Goal: Task Accomplishment & Management: Use online tool/utility

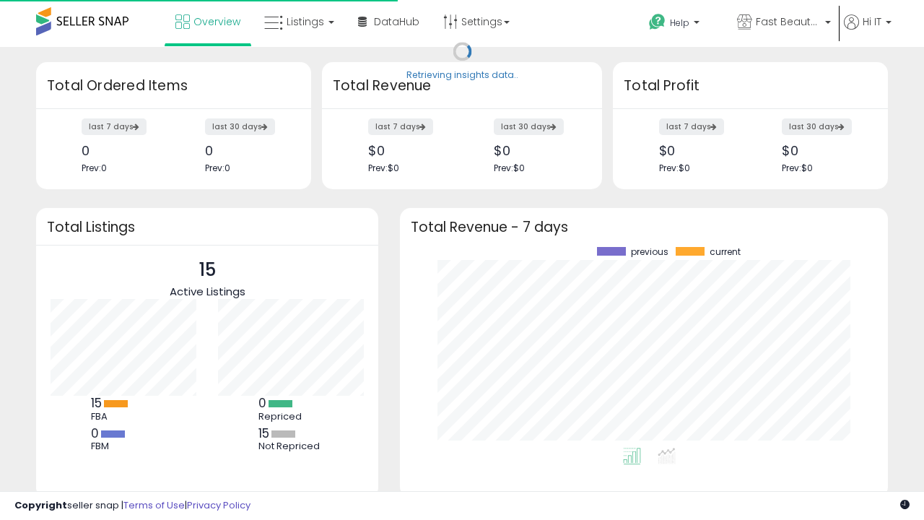
scroll to position [201, 459]
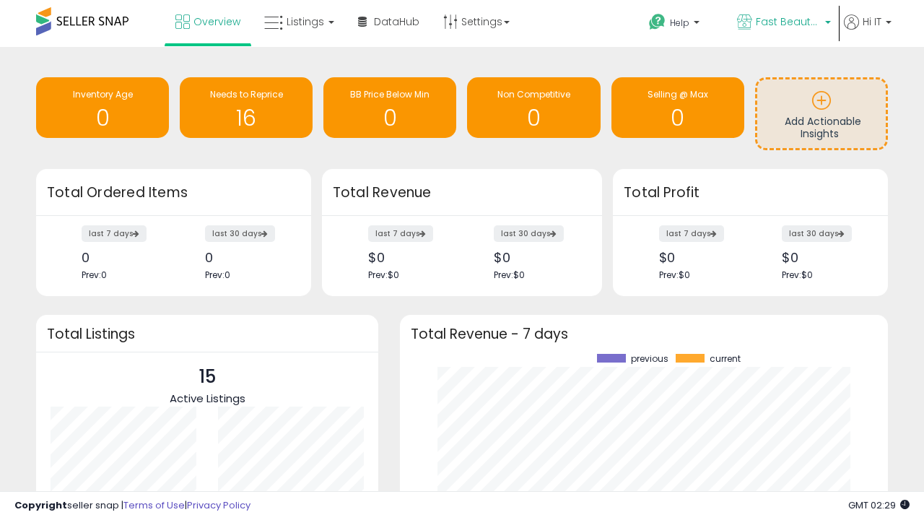
click at [783, 23] on span "Fast Beauty ([GEOGRAPHIC_DATA])" at bounding box center [788, 21] width 65 height 14
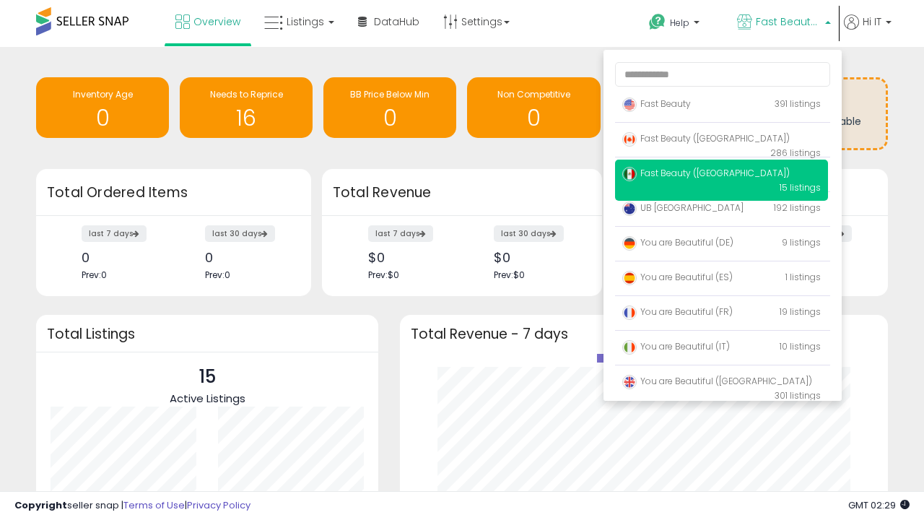
click at [721, 349] on span "You are Beautiful (IT)" at bounding box center [676, 346] width 108 height 12
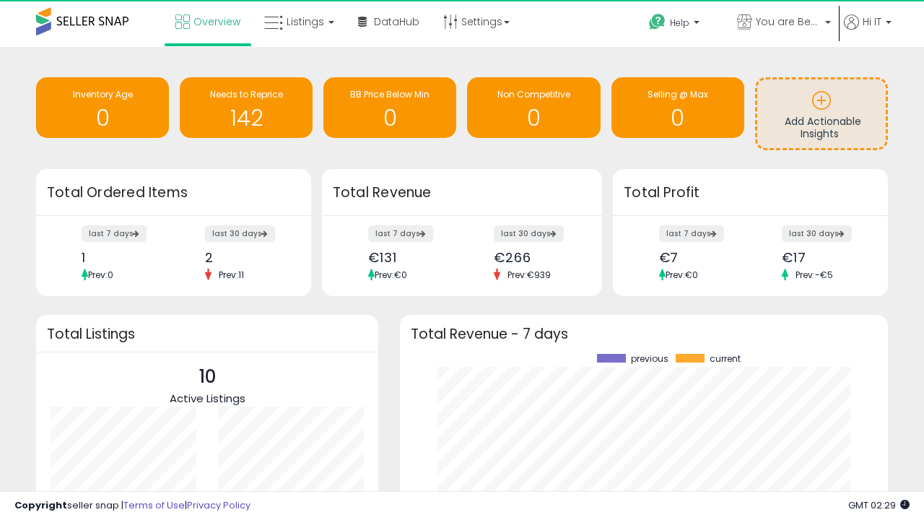
scroll to position [201, 459]
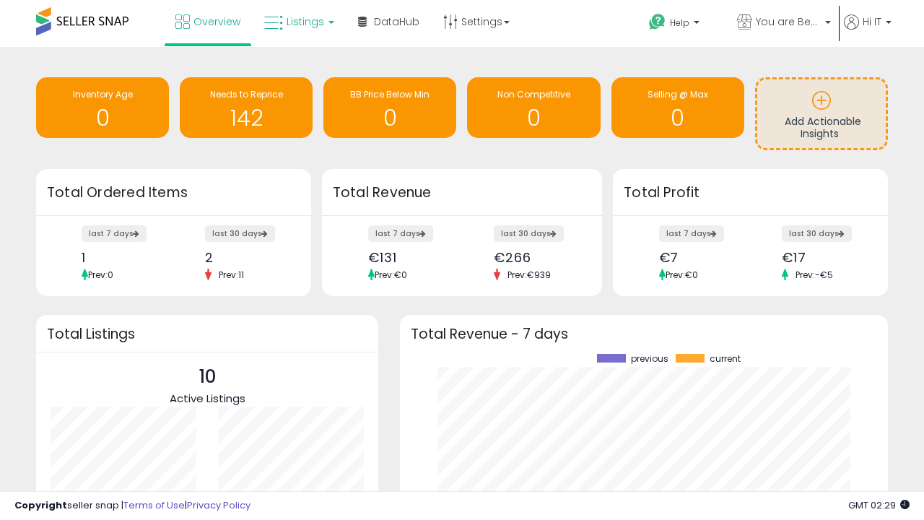
click at [297, 22] on span "Listings" at bounding box center [306, 21] width 38 height 14
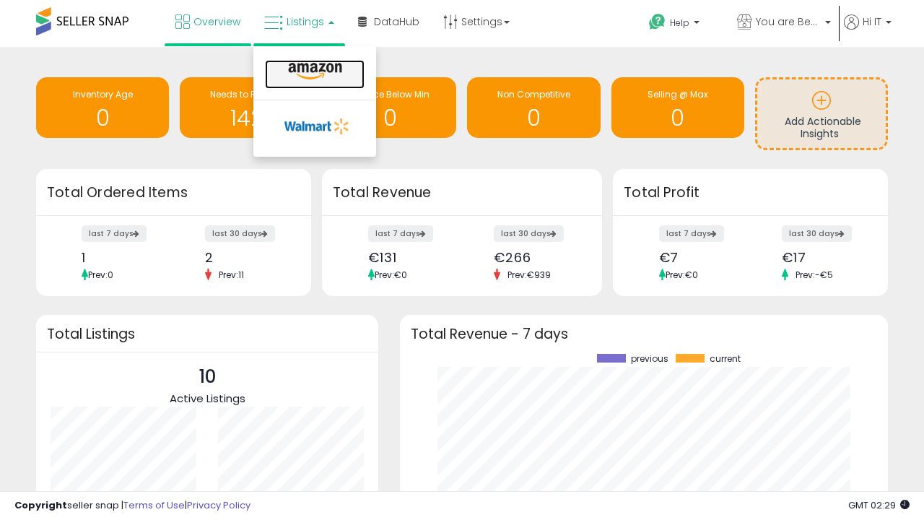
click at [313, 71] on icon at bounding box center [315, 71] width 63 height 19
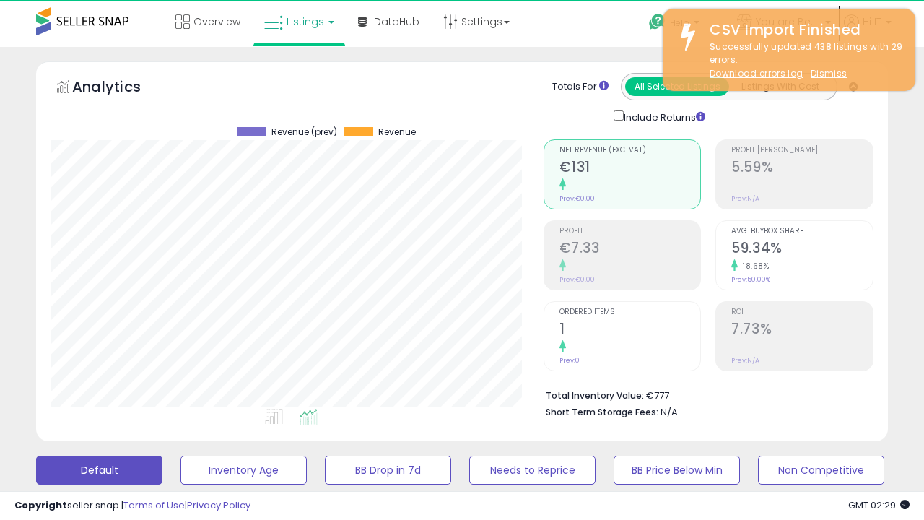
scroll to position [296, 492]
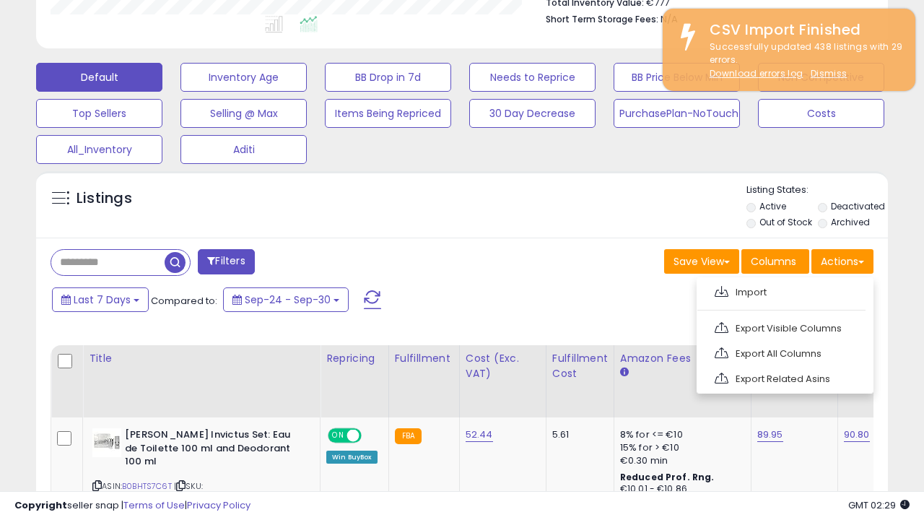
click at [721, 290] on span at bounding box center [722, 291] width 14 height 11
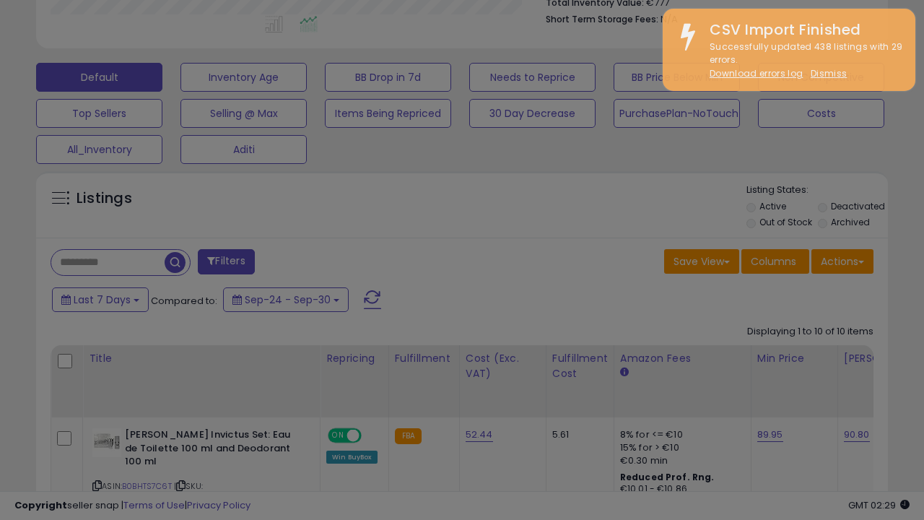
type input "**********"
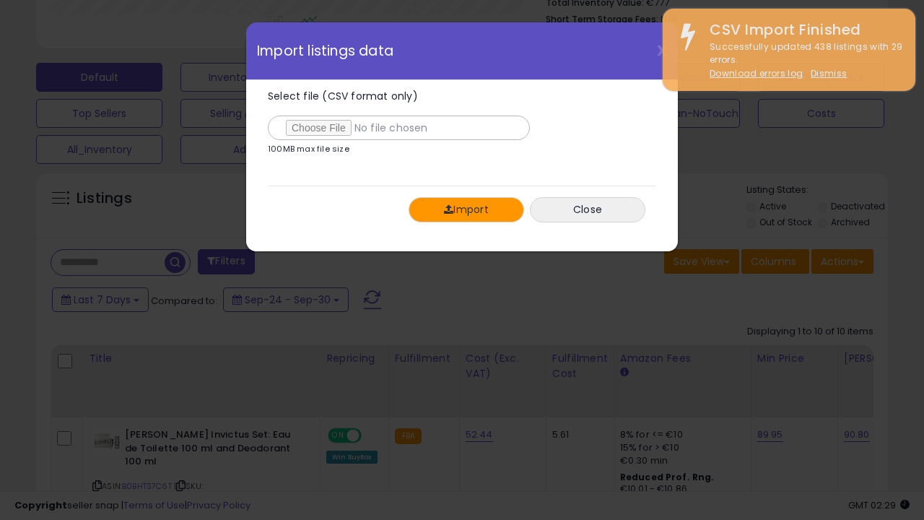
click at [466, 209] on button "Import" at bounding box center [467, 209] width 116 height 25
